Goal: Check status: Check status

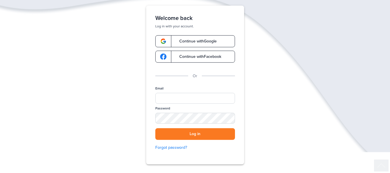
scroll to position [47, 0]
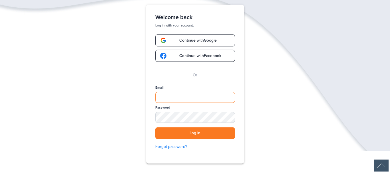
click at [198, 98] on input "Email" at bounding box center [195, 97] width 80 height 11
type input "**********"
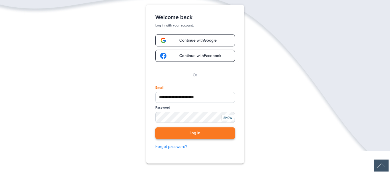
click at [198, 134] on button "Log in" at bounding box center [195, 134] width 80 height 12
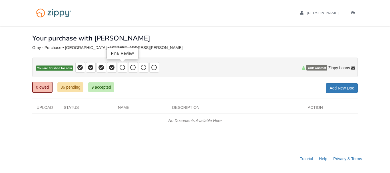
click at [122, 72] on span at bounding box center [123, 67] width 10 height 11
click at [77, 86] on link "36 pending" at bounding box center [70, 88] width 26 height 10
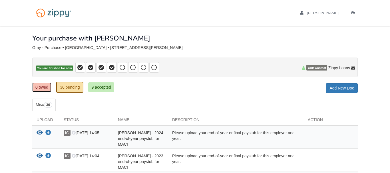
click at [42, 92] on link "0 owed" at bounding box center [41, 88] width 19 height 10
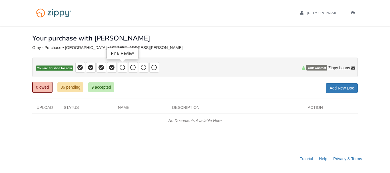
click at [123, 69] on icon at bounding box center [123, 68] width 6 height 6
click at [11, 159] on body "rachel.smith95@yahoo.com Logout ×" at bounding box center [195, 86] width 390 height 173
click at [13, 89] on body "rachel.smith95@yahoo.com Logout ×" at bounding box center [195, 86] width 390 height 173
click at [69, 87] on link "36 pending" at bounding box center [70, 88] width 26 height 10
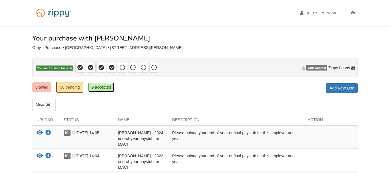
click at [94, 89] on link "9 accepted" at bounding box center [101, 88] width 26 height 10
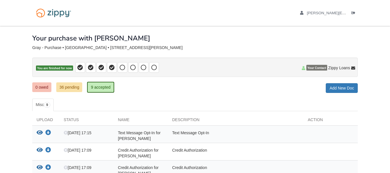
scroll to position [15, 0]
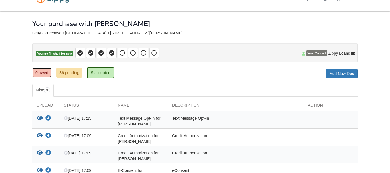
click at [43, 72] on link "0 owed" at bounding box center [41, 73] width 19 height 10
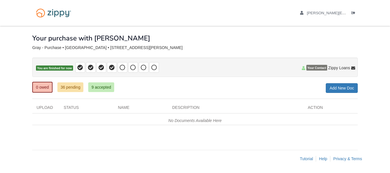
click at [140, 90] on div "0 owed 36 pending 9 accepted My Estimated Payment × My Estimated Payment Add Ne…" at bounding box center [194, 88] width 325 height 10
